Goal: Book appointment/travel/reservation

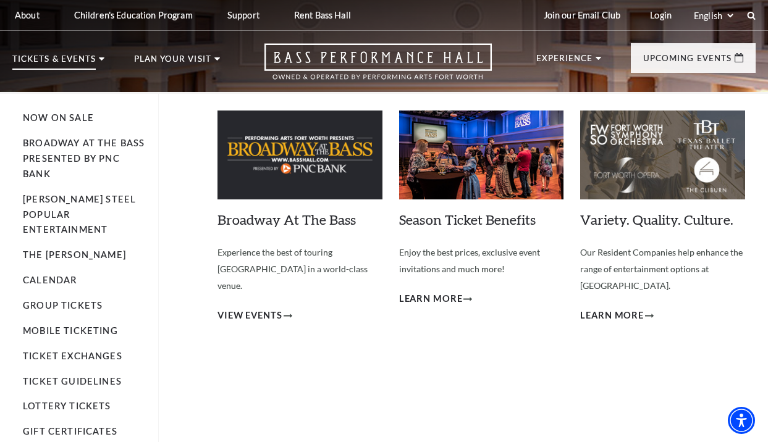
click at [55, 151] on li "Broadway At The Bass presented by PNC Bank" at bounding box center [84, 159] width 123 height 46
click at [54, 156] on link "Broadway At The Bass presented by PNC Bank" at bounding box center [84, 158] width 122 height 41
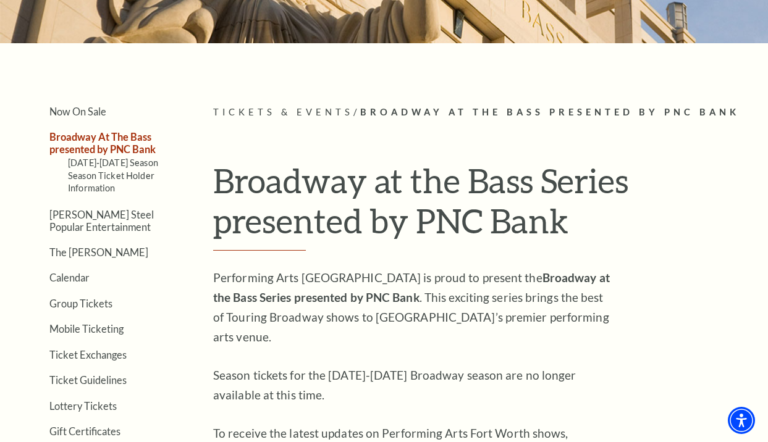
scroll to position [309, 0]
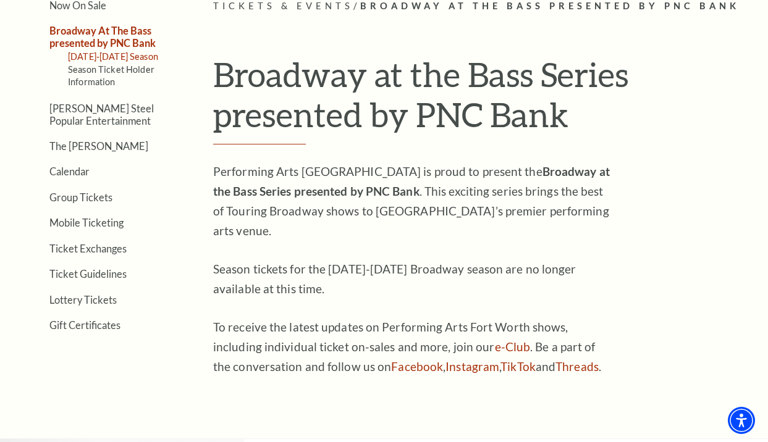
click at [124, 54] on link "[DATE]-[DATE] Season" at bounding box center [113, 56] width 90 height 10
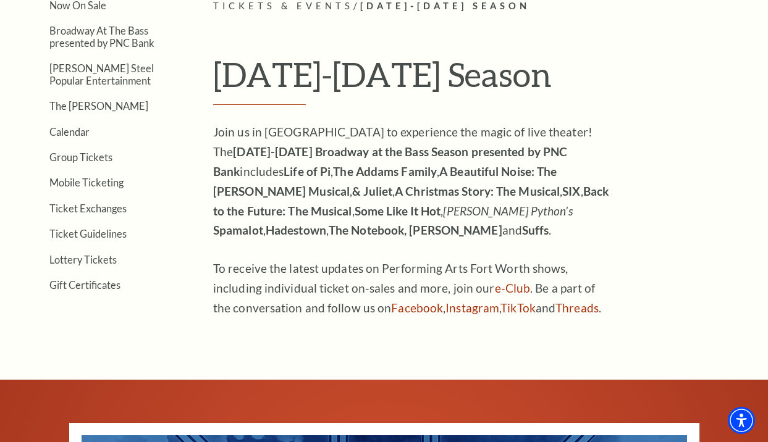
scroll to position [247, 0]
